Goal: Task Accomplishment & Management: Manage account settings

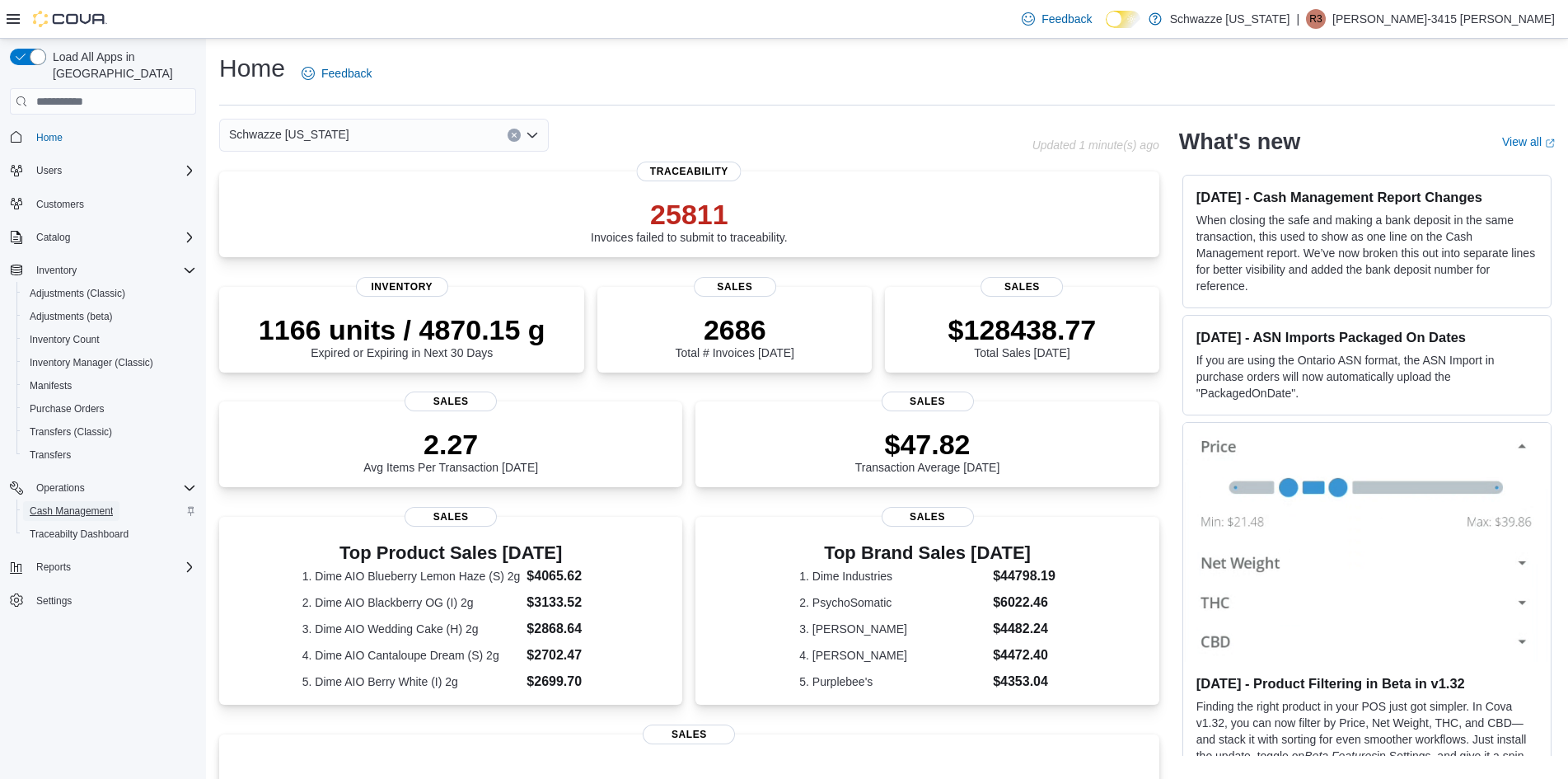
click at [91, 505] on span "Cash Management" at bounding box center [71, 511] width 83 height 13
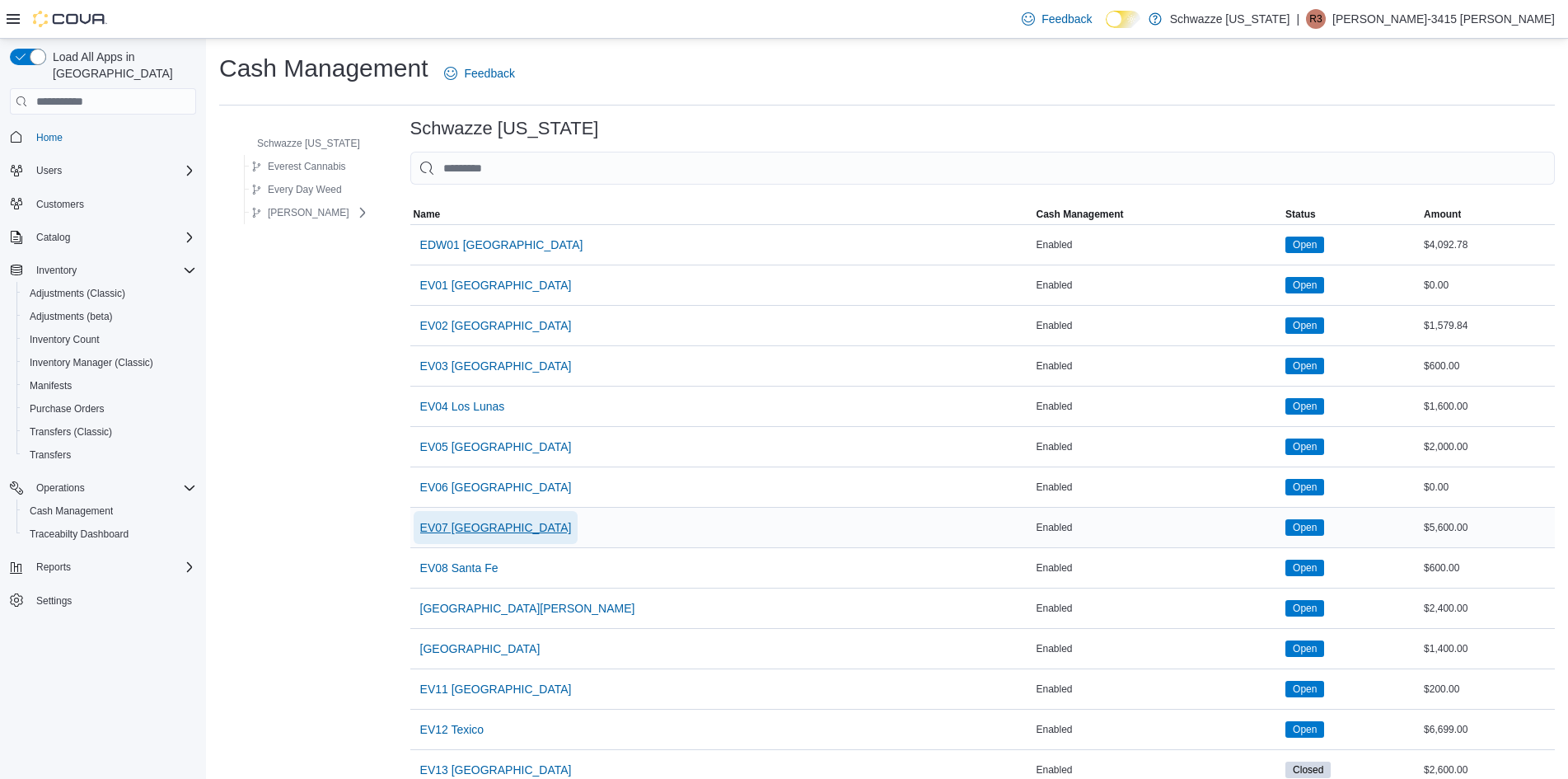
click at [507, 536] on span "EV07 [GEOGRAPHIC_DATA]" at bounding box center [496, 527] width 151 height 16
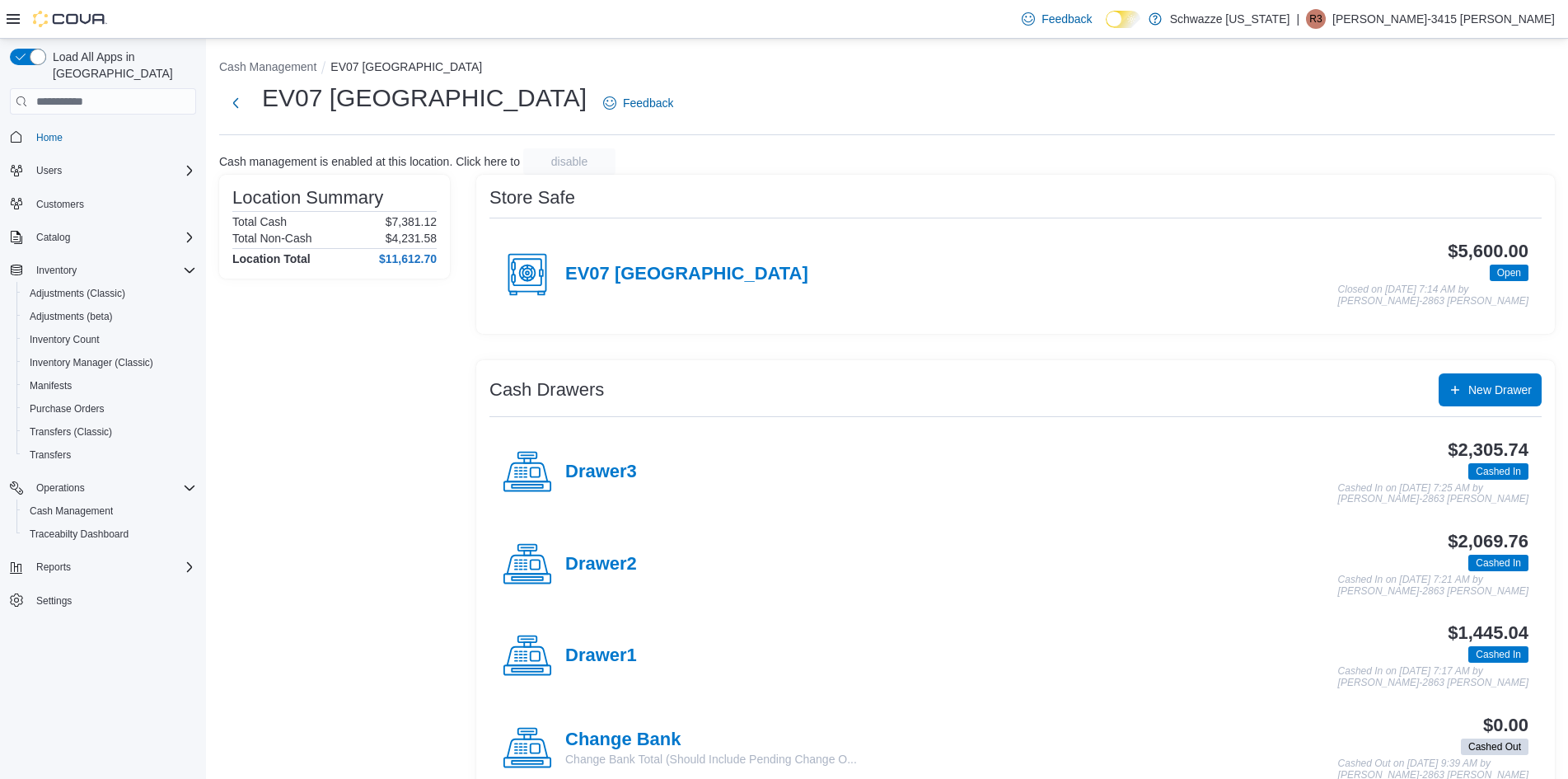
click at [601, 549] on div "Drawer2" at bounding box center [569, 564] width 134 height 49
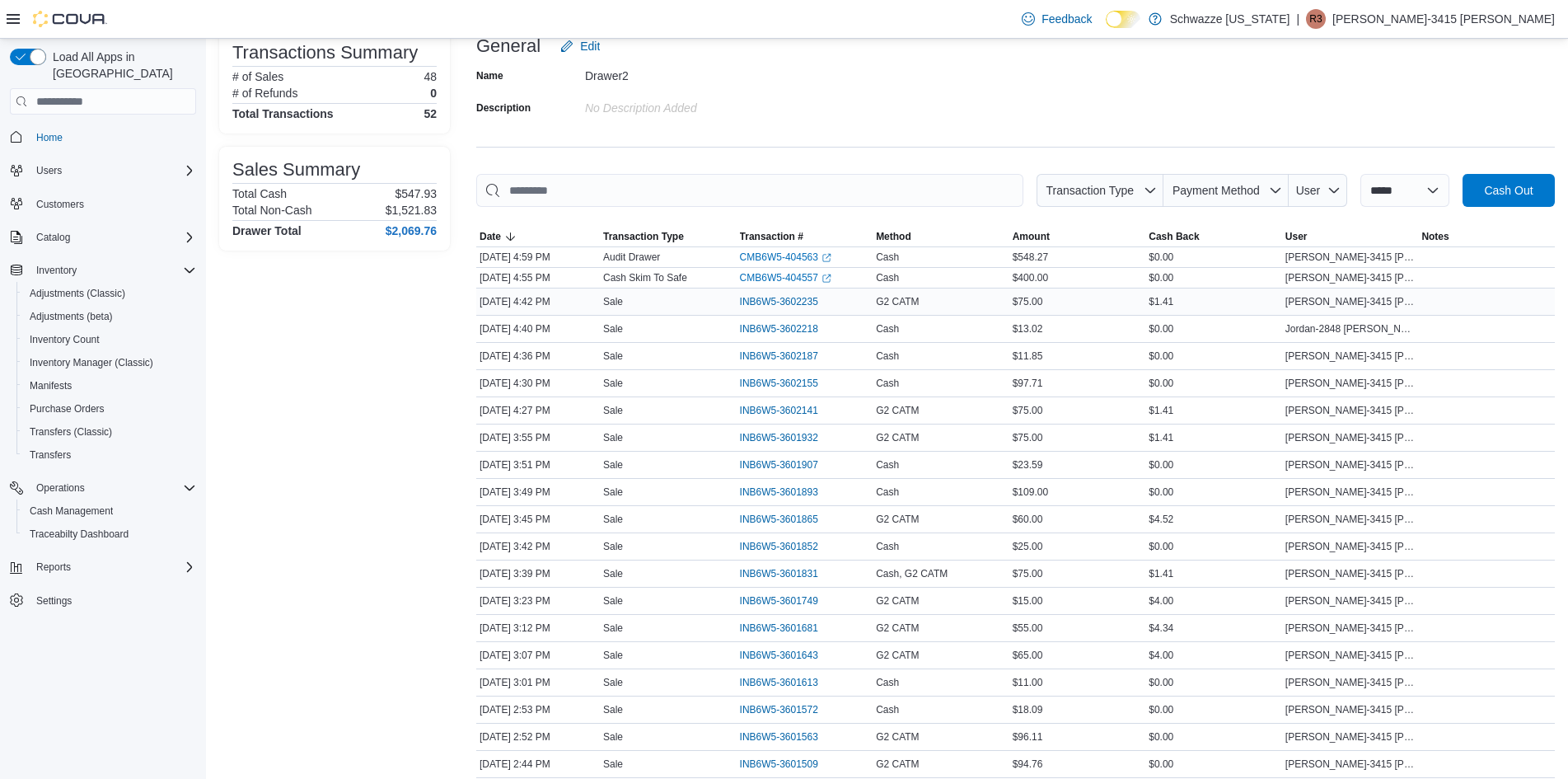
scroll to position [124, 0]
